Goal: Task Accomplishment & Management: Manage account settings

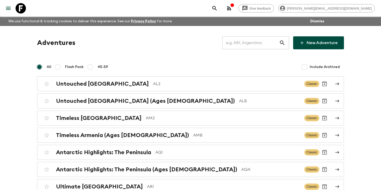
click at [268, 44] on input "text" at bounding box center [251, 43] width 57 height 15
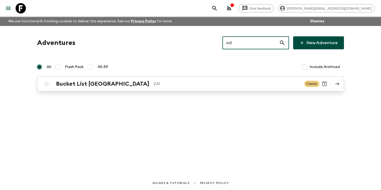
type input "za1"
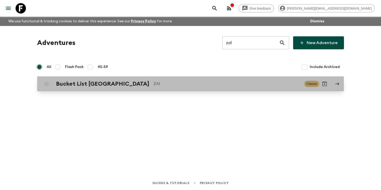
click at [124, 85] on div "Bucket List [GEOGRAPHIC_DATA] ZA1" at bounding box center [178, 83] width 244 height 7
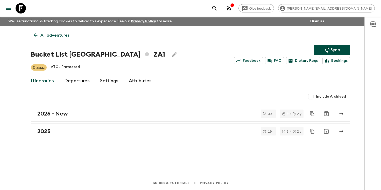
click at [75, 80] on link "Departures" at bounding box center [76, 81] width 25 height 12
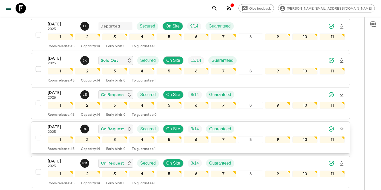
scroll to position [180, 0]
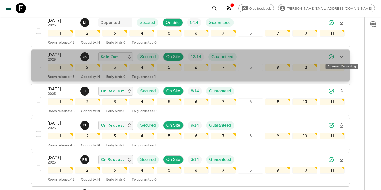
click at [344, 58] on icon "Download Onboarding" at bounding box center [342, 57] width 6 height 6
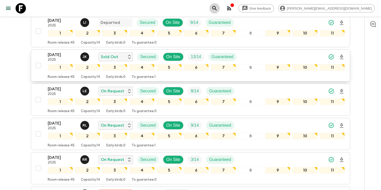
click at [218, 7] on icon "search adventures" at bounding box center [215, 8] width 6 height 6
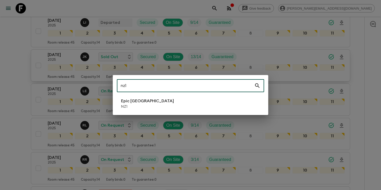
type input "nz1"
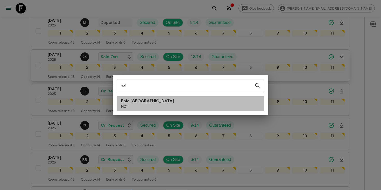
click at [168, 106] on li "Epic [GEOGRAPHIC_DATA] NZ1" at bounding box center [190, 103] width 147 height 15
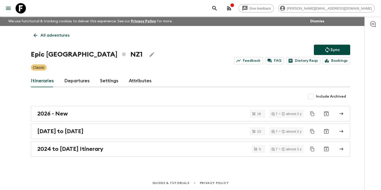
click at [68, 83] on link "Departures" at bounding box center [76, 81] width 25 height 12
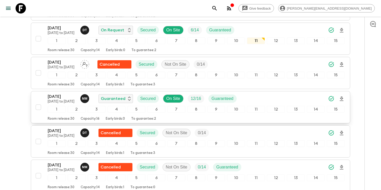
scroll to position [482, 0]
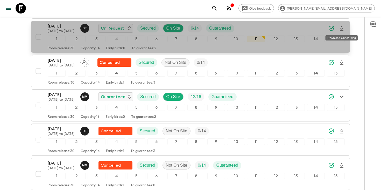
click at [345, 29] on icon "Download Onboarding" at bounding box center [342, 28] width 6 height 6
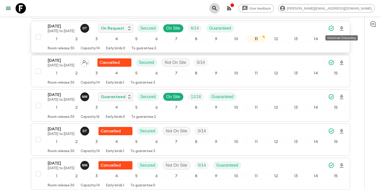
click at [218, 7] on icon "search adventures" at bounding box center [215, 8] width 6 height 6
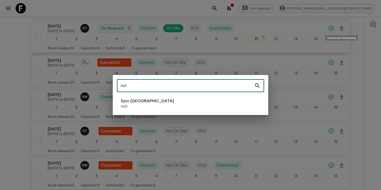
type input "nz1"
click at [30, 87] on div "nz1 ​ Epic [GEOGRAPHIC_DATA] NZ1" at bounding box center [190, 95] width 381 height 190
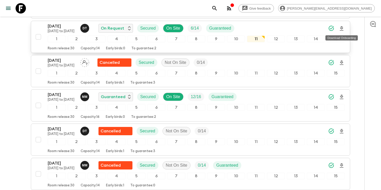
click at [64, 27] on p "[DATE]" at bounding box center [62, 26] width 29 height 6
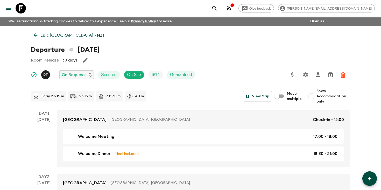
click at [312, 97] on input "Show Accommodation only" at bounding box center [311, 96] width 10 height 10
checkbox input "true"
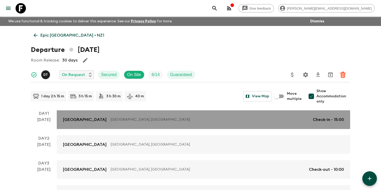
click at [333, 114] on link "[GEOGRAPHIC_DATA], [GEOGRAPHIC_DATA] Check-in - 15:00" at bounding box center [204, 119] width 294 height 19
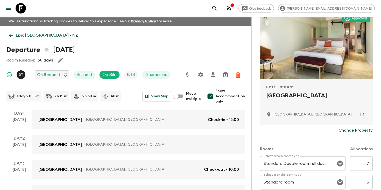
scroll to position [57, 0]
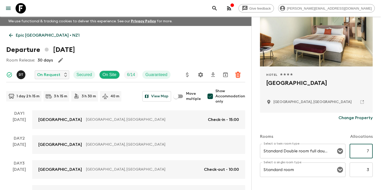
drag, startPoint x: 365, startPoint y: 149, endPoint x: 381, endPoint y: 151, distance: 16.2
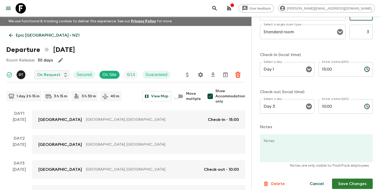
scroll to position [200, 0]
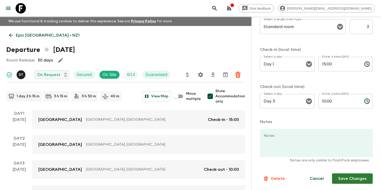
type input "3"
click at [350, 179] on button "Save Changes" at bounding box center [352, 178] width 41 height 10
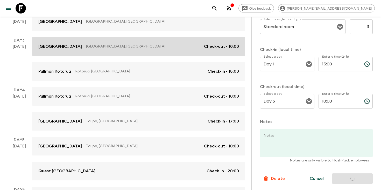
scroll to position [124, 0]
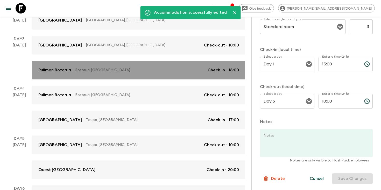
click at [184, 71] on p "Rotorua, [GEOGRAPHIC_DATA]" at bounding box center [139, 69] width 128 height 5
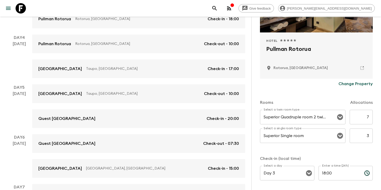
scroll to position [92, 0]
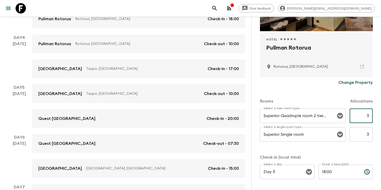
drag, startPoint x: 364, startPoint y: 117, endPoint x: 381, endPoint y: 117, distance: 17.1
click at [381, 117] on div "Accommodation Information Comments Website Map Approved Hotel 1 Star 2 Stars 3 …" at bounding box center [317, 112] width 130 height 190
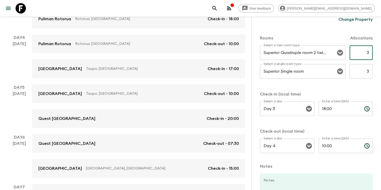
scroll to position [200, 0]
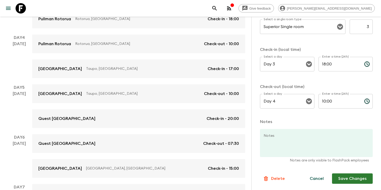
type input "3"
click at [348, 180] on button "Save Changes" at bounding box center [352, 178] width 41 height 10
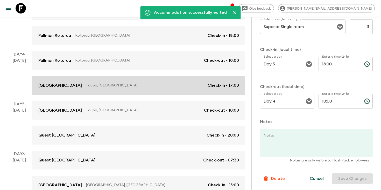
scroll to position [158, 0]
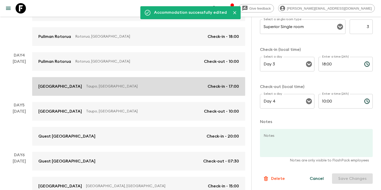
click at [162, 82] on link "[GEOGRAPHIC_DATA], [GEOGRAPHIC_DATA] Check-in - 17:00" at bounding box center [138, 86] width 213 height 19
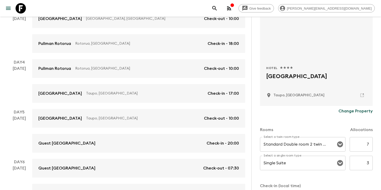
scroll to position [68, 0]
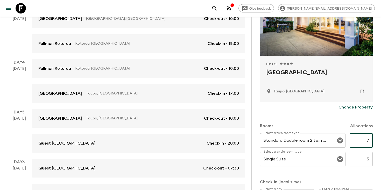
drag, startPoint x: 363, startPoint y: 142, endPoint x: 374, endPoint y: 143, distance: 11.0
click at [373, 143] on div "Accommodation Information Comments Website Map Approved Hotel 1 Star 2 Stars 3 …" at bounding box center [317, 112] width 130 height 190
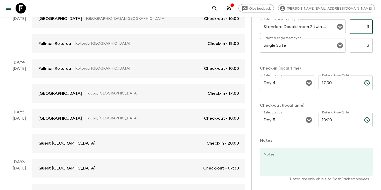
scroll to position [200, 0]
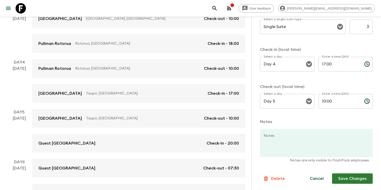
type input "3"
click at [345, 177] on button "Save Changes" at bounding box center [352, 178] width 41 height 10
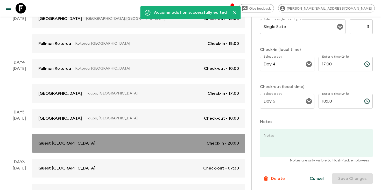
click at [134, 142] on div "Quest [GEOGRAPHIC_DATA] Check-in - 20:00" at bounding box center [138, 143] width 201 height 6
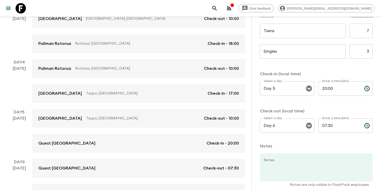
scroll to position [161, 0]
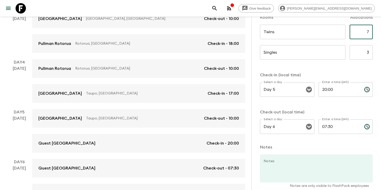
drag, startPoint x: 367, startPoint y: 33, endPoint x: 381, endPoint y: 32, distance: 14.3
click at [381, 32] on div "Accommodation Information Comments Website Map Quest [GEOGRAPHIC_DATA] Change P…" at bounding box center [317, 112] width 130 height 190
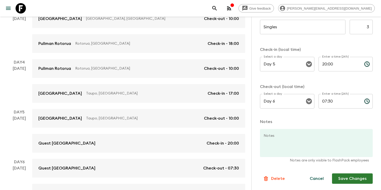
type input "3"
click at [349, 177] on button "Save Changes" at bounding box center [352, 178] width 41 height 10
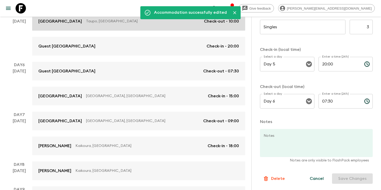
scroll to position [248, 0]
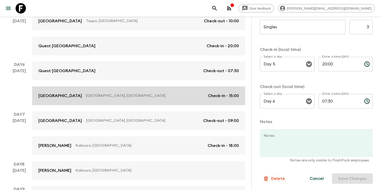
click at [158, 96] on p "[GEOGRAPHIC_DATA], [GEOGRAPHIC_DATA]" at bounding box center [145, 95] width 118 height 5
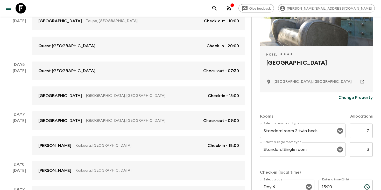
scroll to position [84, 0]
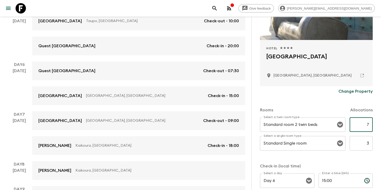
drag, startPoint x: 364, startPoint y: 124, endPoint x: 381, endPoint y: 124, distance: 17.4
click at [381, 124] on div "Accommodation Information Comments Website Map Hotel 1 Star 2 Stars 3 Stars 4 S…" at bounding box center [317, 112] width 130 height 190
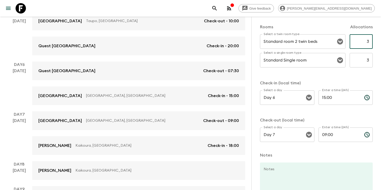
scroll to position [200, 0]
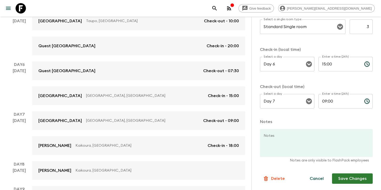
type input "3"
click at [351, 179] on button "Save Changes" at bounding box center [352, 178] width 41 height 10
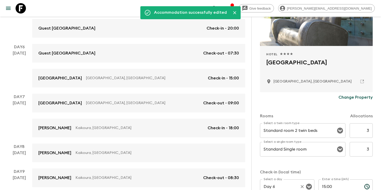
scroll to position [0, 0]
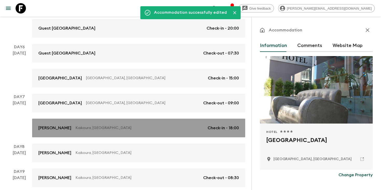
click at [130, 126] on p "Kaikoura, [GEOGRAPHIC_DATA]" at bounding box center [140, 127] width 128 height 5
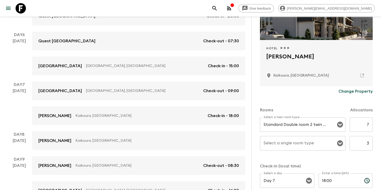
scroll to position [90, 0]
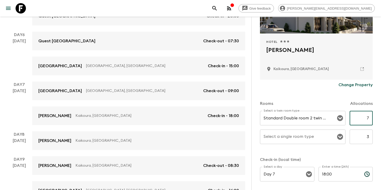
drag, startPoint x: 365, startPoint y: 116, endPoint x: 381, endPoint y: 117, distance: 15.6
click at [381, 118] on div "Accommodation Information Comments Website Map Approved Hotel 1 Star 2 Stars 3 …" at bounding box center [317, 112] width 130 height 190
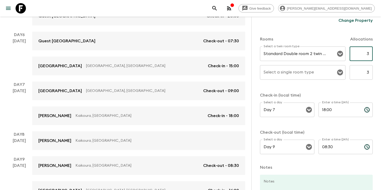
scroll to position [200, 0]
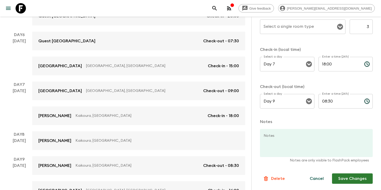
type input "3"
click at [345, 180] on button "Save Changes" at bounding box center [352, 178] width 41 height 10
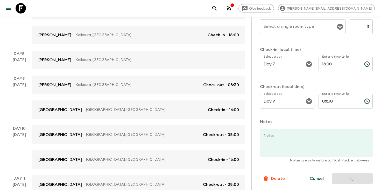
scroll to position [358, 0]
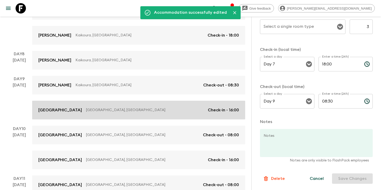
click at [161, 114] on link "[GEOGRAPHIC_DATA] [GEOGRAPHIC_DATA] [GEOGRAPHIC_DATA], [GEOGRAPHIC_DATA] Check-…" at bounding box center [138, 110] width 213 height 19
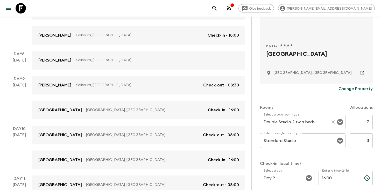
scroll to position [90, 0]
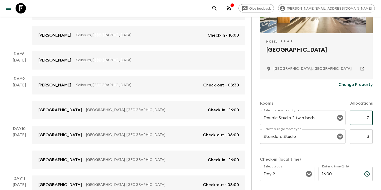
drag, startPoint x: 363, startPoint y: 118, endPoint x: 381, endPoint y: 120, distance: 18.8
click at [381, 120] on div "Accommodation Information Comments Website Map Hotel 1 Star 2 Stars 3 Stars 4 S…" at bounding box center [317, 112] width 130 height 190
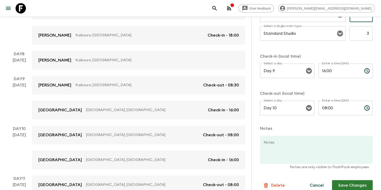
scroll to position [200, 0]
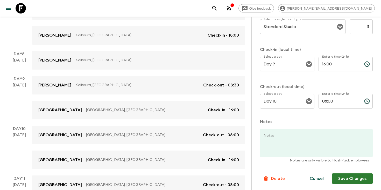
type input "3"
click at [352, 179] on button "Save Changes" at bounding box center [352, 178] width 41 height 10
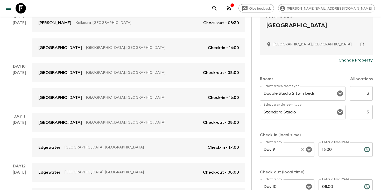
scroll to position [111, 0]
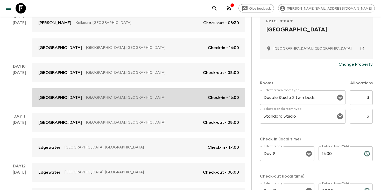
click at [160, 95] on p "[GEOGRAPHIC_DATA], [GEOGRAPHIC_DATA]" at bounding box center [145, 97] width 118 height 5
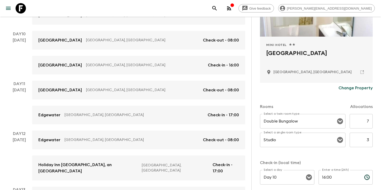
scroll to position [98, 0]
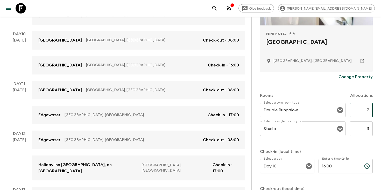
drag, startPoint x: 366, startPoint y: 110, endPoint x: 381, endPoint y: 111, distance: 14.8
click at [381, 111] on div "Accommodation Information Comments Website Map Mini Hotel 1 Star 2 Stars 3 Star…" at bounding box center [317, 112] width 130 height 190
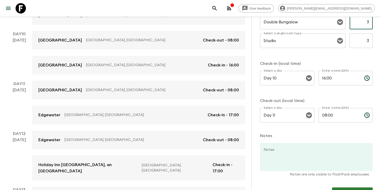
scroll to position [200, 0]
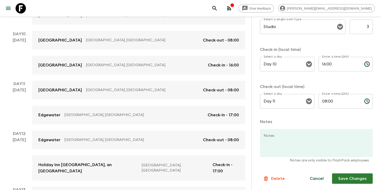
type input "3"
click at [352, 178] on button "Save Changes" at bounding box center [352, 178] width 41 height 10
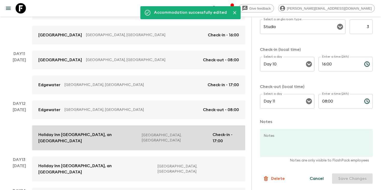
scroll to position [492, 0]
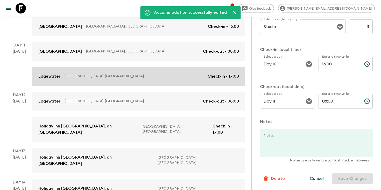
click at [155, 81] on link "Edgewater Wanaka, [GEOGRAPHIC_DATA] Check-in - 17:00" at bounding box center [138, 76] width 213 height 19
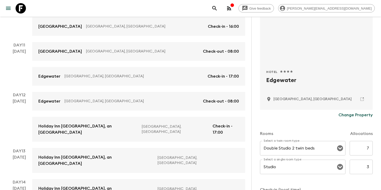
scroll to position [61, 0]
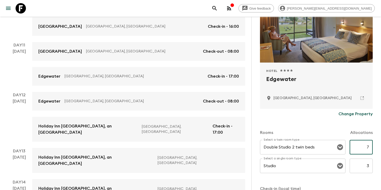
drag, startPoint x: 363, startPoint y: 145, endPoint x: 381, endPoint y: 145, distance: 18.4
click at [381, 145] on div "Accommodation Information Comments Website Map Approved Hotel 1 Star 2 Stars 3 …" at bounding box center [317, 112] width 130 height 190
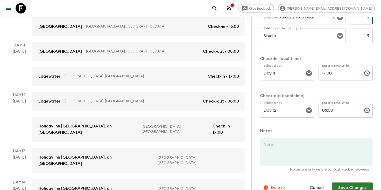
scroll to position [200, 0]
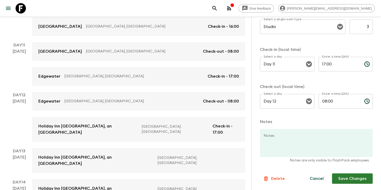
type input "3"
click at [356, 176] on button "Save Changes" at bounding box center [352, 178] width 41 height 10
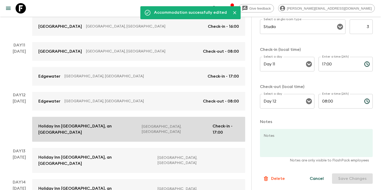
click at [138, 129] on link "Holiday Inn [GEOGRAPHIC_DATA], an [GEOGRAPHIC_DATA], [GEOGRAPHIC_DATA] Check-in…" at bounding box center [138, 129] width 213 height 25
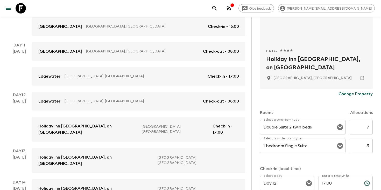
scroll to position [87, 0]
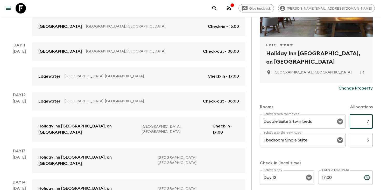
drag, startPoint x: 365, startPoint y: 123, endPoint x: 381, endPoint y: 124, distance: 16.4
click at [381, 124] on div "Accommodation Information Comments Website Map Approved Hotel 1 Star 2 Stars 3 …" at bounding box center [317, 112] width 130 height 190
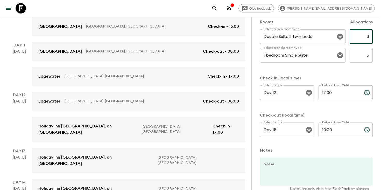
scroll to position [0, 0]
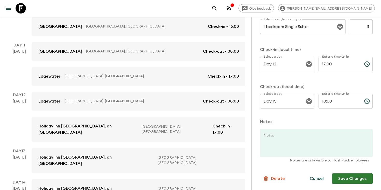
type input "3"
click at [345, 180] on button "Save Changes" at bounding box center [352, 178] width 41 height 10
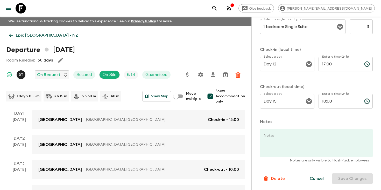
click at [29, 36] on p "Epic [GEOGRAPHIC_DATA] • NZ1" at bounding box center [48, 35] width 64 height 6
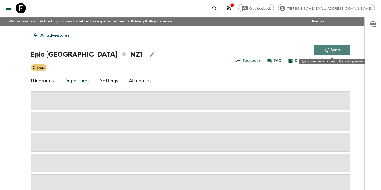
click at [323, 51] on button "Sync" at bounding box center [332, 50] width 36 height 10
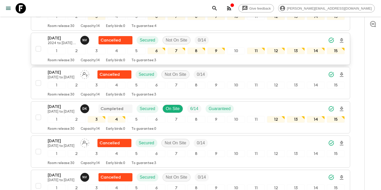
scroll to position [371, 0]
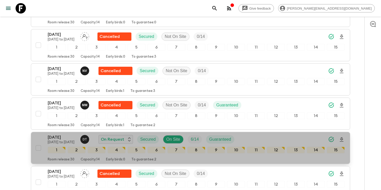
click at [251, 140] on div "[DATE] [DATE] to [DATE] D T On Request Secured On Site 6 / 14 Guaranteed" at bounding box center [196, 139] width 297 height 10
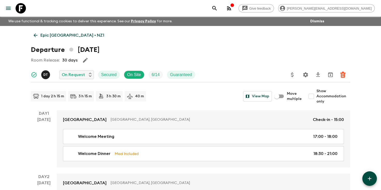
click at [85, 61] on icon "button" at bounding box center [85, 60] width 5 height 5
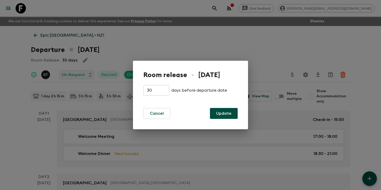
click at [157, 88] on input "30" at bounding box center [156, 90] width 26 height 10
type input "3"
type input "15"
click at [234, 112] on button "Update" at bounding box center [224, 113] width 28 height 11
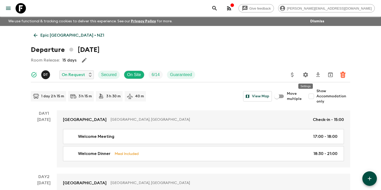
click at [308, 77] on icon "Settings" at bounding box center [306, 75] width 6 height 6
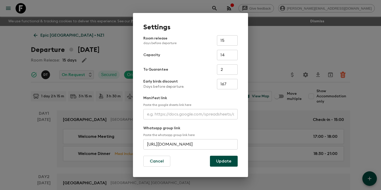
click at [193, 116] on input "text" at bounding box center [190, 114] width 94 height 10
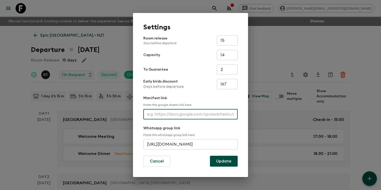
paste input "[URL][DOMAIN_NAME]"
type input "[URL][DOMAIN_NAME]"
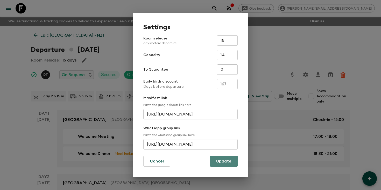
click at [218, 161] on button "Update" at bounding box center [224, 161] width 28 height 11
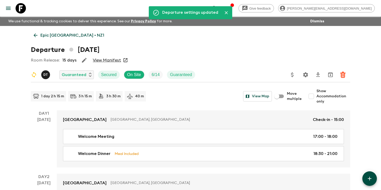
click at [218, 8] on icon "search adventures" at bounding box center [215, 8] width 6 height 6
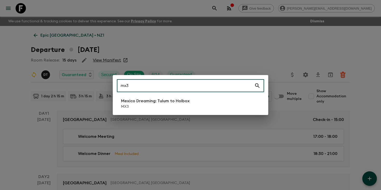
type input "mx3"
click at [171, 106] on p "MX3" at bounding box center [155, 106] width 69 height 5
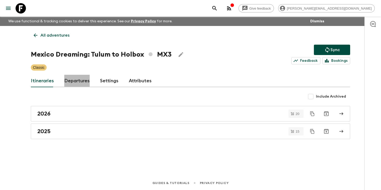
click at [76, 84] on link "Departures" at bounding box center [76, 81] width 25 height 12
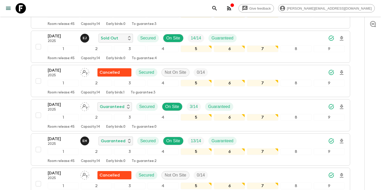
scroll to position [147, 0]
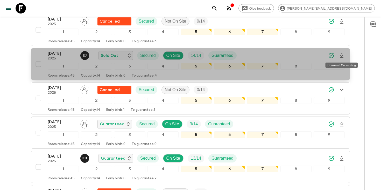
click at [343, 53] on icon "Download Onboarding" at bounding box center [342, 55] width 4 height 4
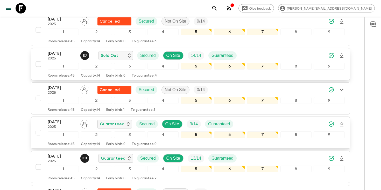
click at [51, 123] on p "[DATE]" at bounding box center [62, 122] width 29 height 6
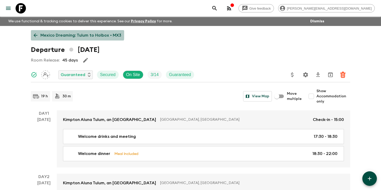
click at [61, 33] on p "Mexico Dreaming: Tulum to Holbox • MX3" at bounding box center [80, 35] width 81 height 6
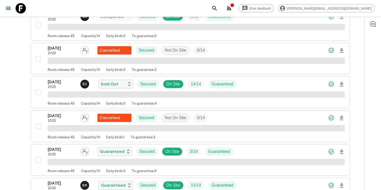
scroll to position [164, 0]
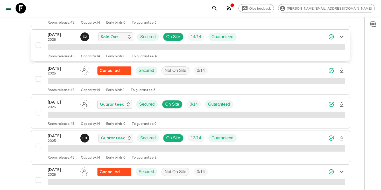
click at [245, 37] on div "[DATE] 2025 [PERSON_NAME] Sold Out Secured On Site 14 / 14 Guaranteed" at bounding box center [196, 37] width 297 height 10
